Goal: Task Accomplishment & Management: Use online tool/utility

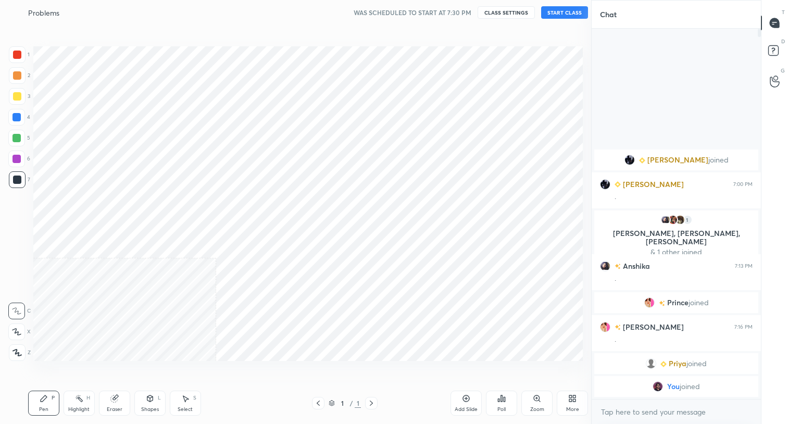
scroll to position [357, 549]
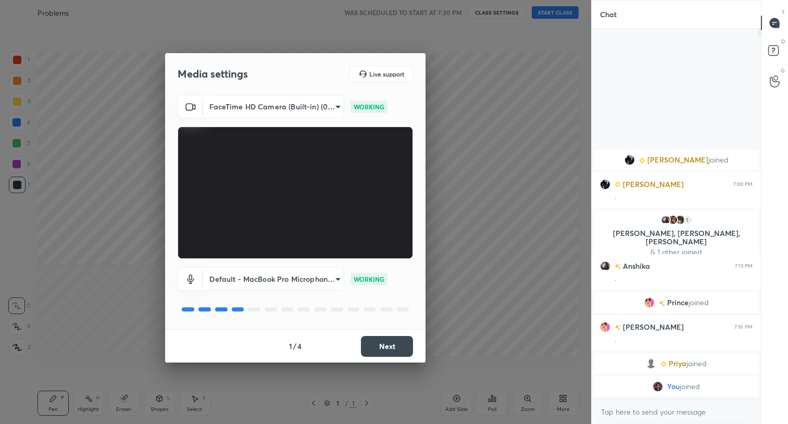
drag, startPoint x: 381, startPoint y: 320, endPoint x: 381, endPoint y: 326, distance: 6.3
click at [381, 326] on div "Default - MacBook Pro Microphone (Built-in) default WORKING" at bounding box center [295, 293] width 235 height 69
click at [337, 107] on body "1 2 3 4 5 6 7 C X Z C X Z E E Erase all H H Problems WAS SCHEDULED TO START AT …" at bounding box center [394, 212] width 788 height 424
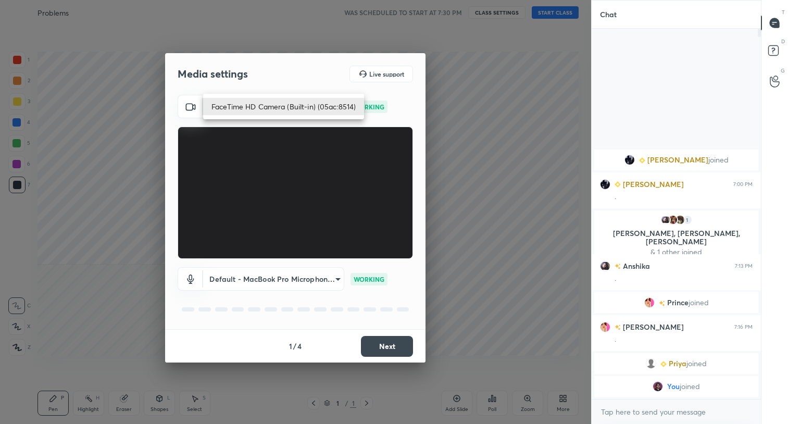
click at [486, 97] on div at bounding box center [394, 212] width 788 height 424
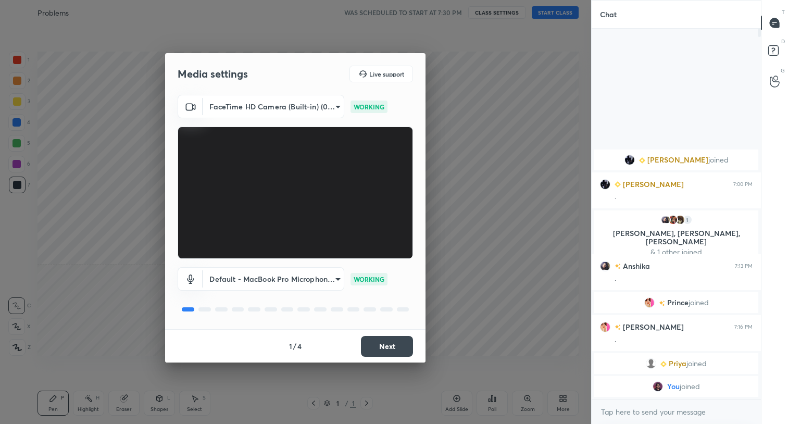
click at [548, 39] on div "Media settings Live support FaceTime HD Camera (Built-in) (05ac:8514) 3e7a8b25d…" at bounding box center [295, 212] width 591 height 424
click at [388, 346] on button "Next" at bounding box center [387, 346] width 52 height 21
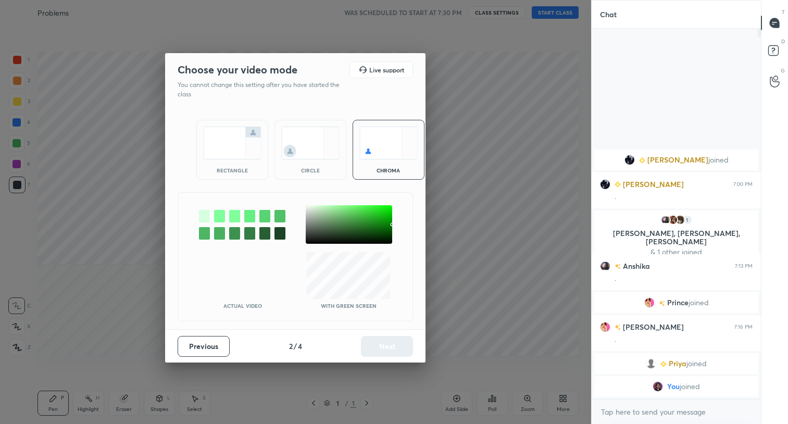
click at [388, 346] on div "Previous 2 / 4 Next" at bounding box center [295, 345] width 260 height 33
click at [308, 133] on img at bounding box center [310, 143] width 58 height 33
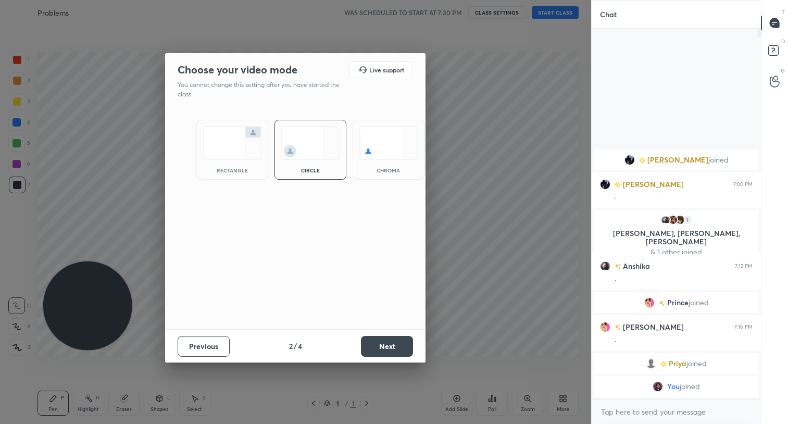
click at [390, 343] on button "Next" at bounding box center [387, 346] width 52 height 21
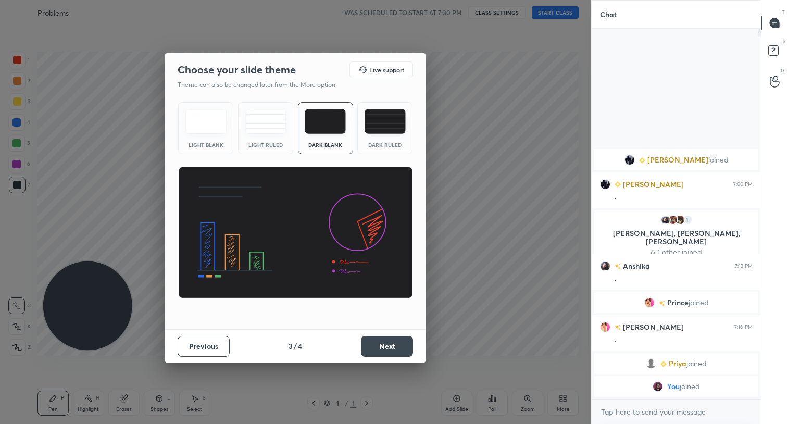
click at [390, 343] on button "Next" at bounding box center [387, 346] width 52 height 21
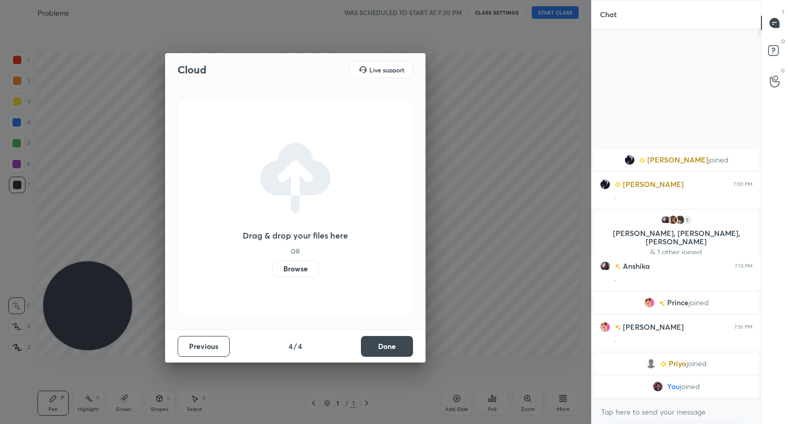
click at [390, 343] on button "Done" at bounding box center [387, 346] width 52 height 21
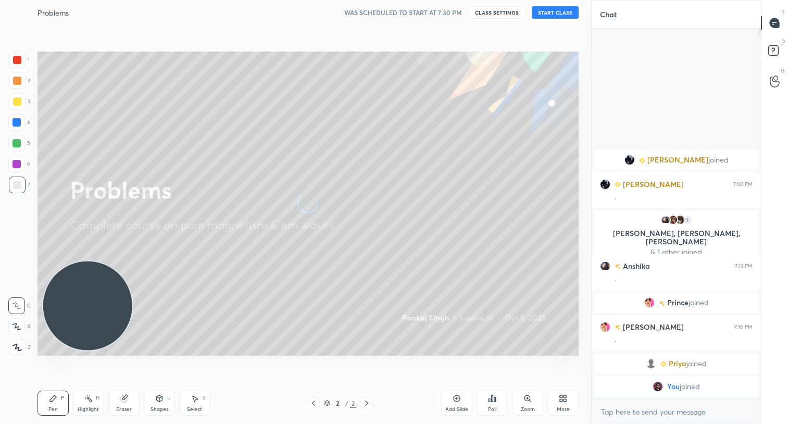
click at [556, 9] on button "START CLASS" at bounding box center [555, 12] width 47 height 13
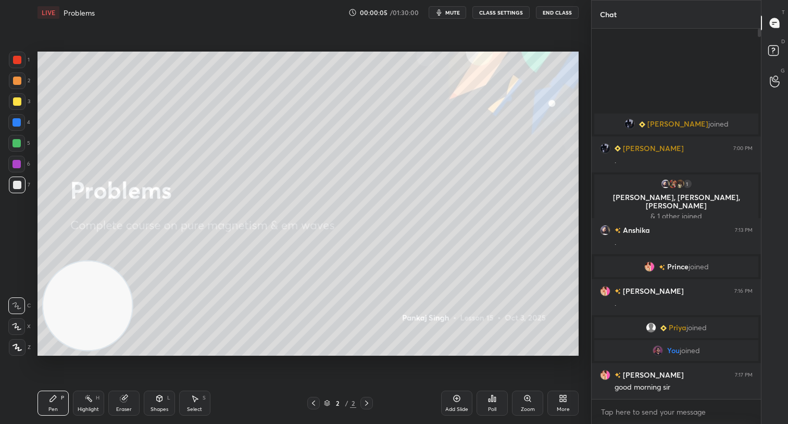
click at [559, 11] on button "End Class" at bounding box center [557, 12] width 43 height 13
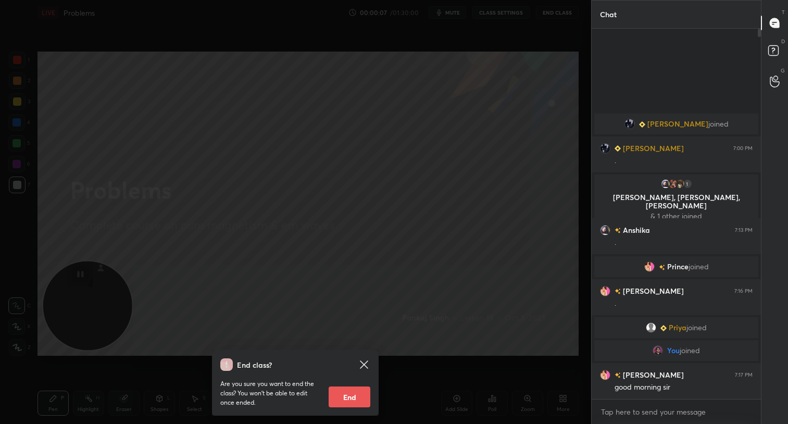
click at [355, 390] on button "End" at bounding box center [350, 396] width 42 height 21
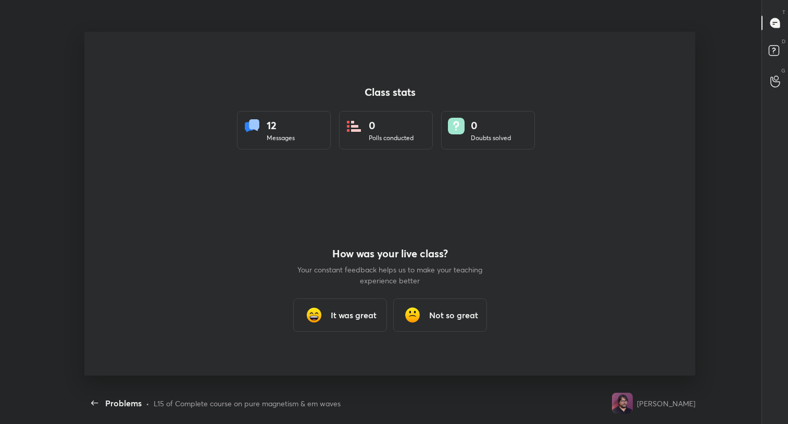
scroll to position [357, 780]
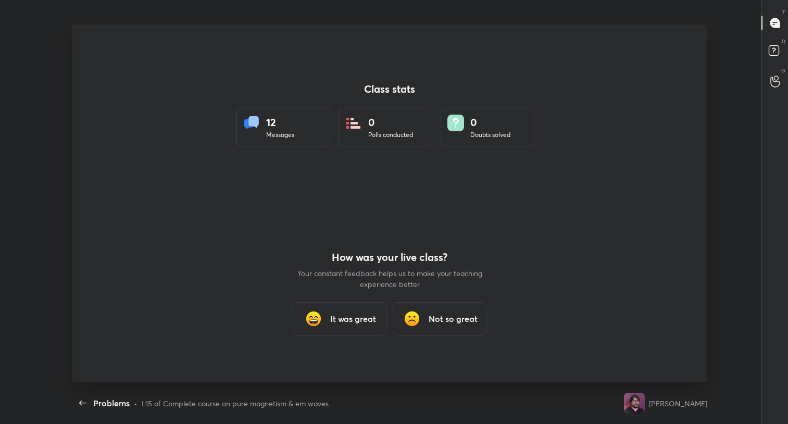
type textarea "x"
